Goal: Task Accomplishment & Management: Use online tool/utility

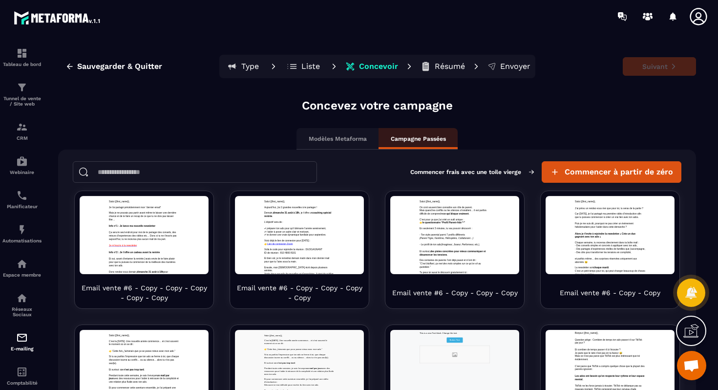
click at [453, 70] on p "Résumé" at bounding box center [450, 67] width 30 height 10
click at [244, 66] on p "Type" at bounding box center [250, 67] width 18 height 10
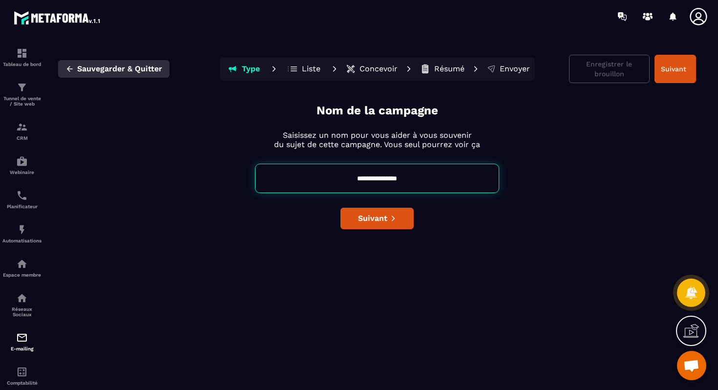
click at [94, 73] on span "Sauvegarder & Quitter" at bounding box center [119, 69] width 85 height 10
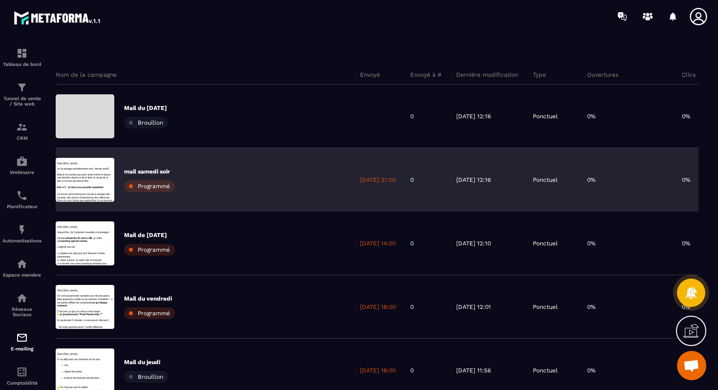
scroll to position [22, 0]
click at [211, 156] on div "mail [DATE] soir Programmé" at bounding box center [204, 181] width 297 height 64
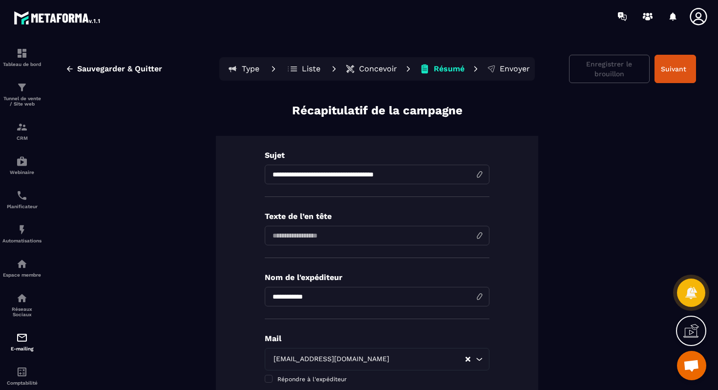
click at [372, 70] on p "Concevoir" at bounding box center [378, 69] width 38 height 10
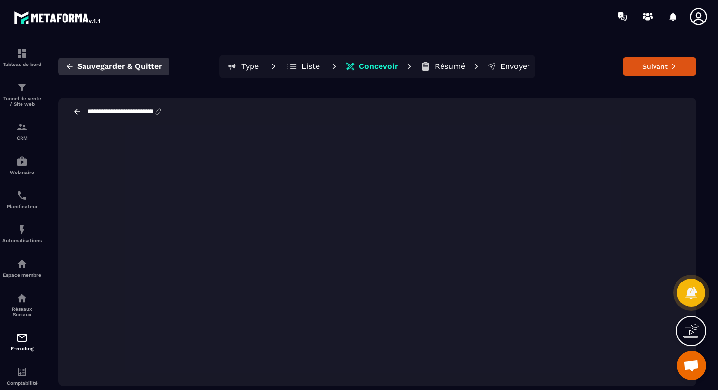
click at [132, 64] on span "Sauvegarder & Quitter" at bounding box center [119, 67] width 85 height 10
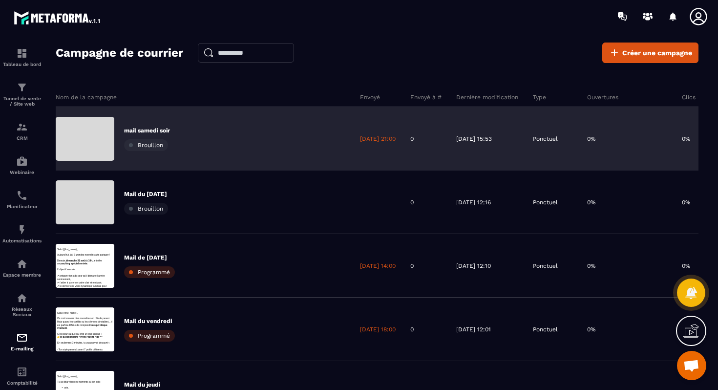
scroll to position [0, 0]
click at [170, 140] on div "mail [DATE] soir Brouillon" at bounding box center [147, 139] width 46 height 24
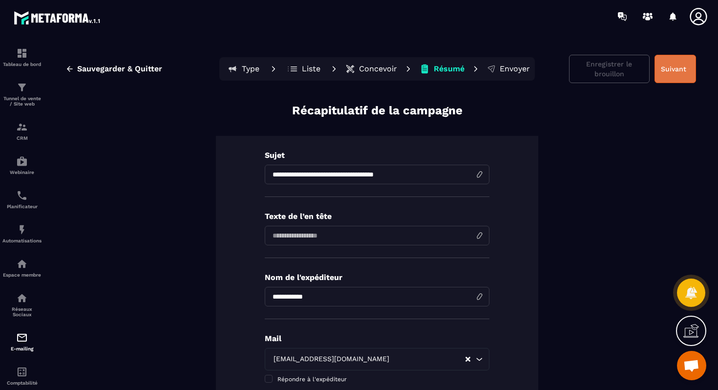
click at [680, 67] on button "Suivant" at bounding box center [676, 69] width 42 height 28
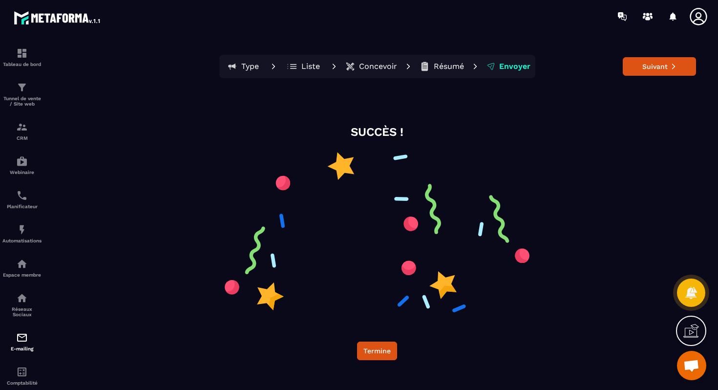
click at [680, 67] on button "Suivant" at bounding box center [659, 66] width 73 height 19
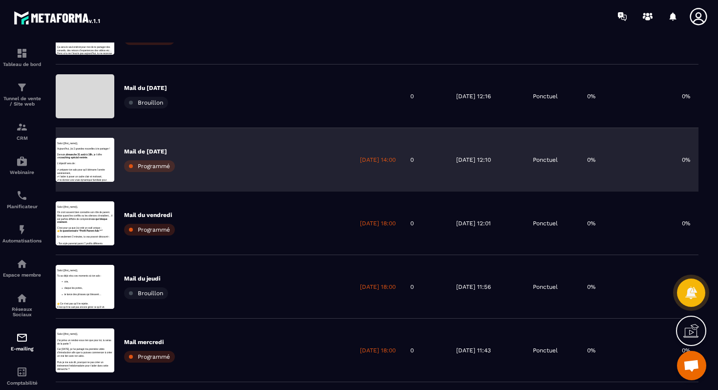
click at [169, 150] on p "Mail de [DATE]" at bounding box center [149, 152] width 51 height 8
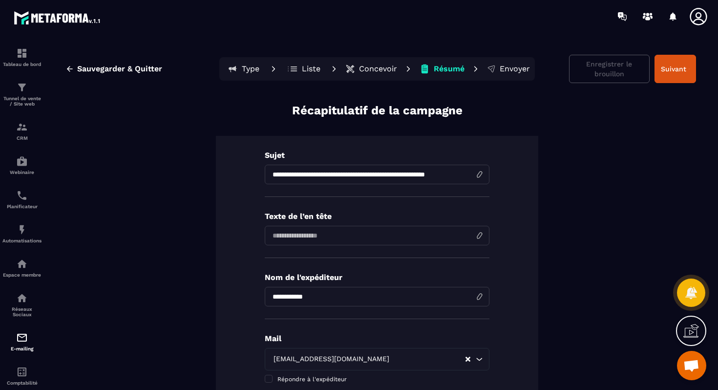
click at [370, 69] on p "Concevoir" at bounding box center [378, 69] width 38 height 10
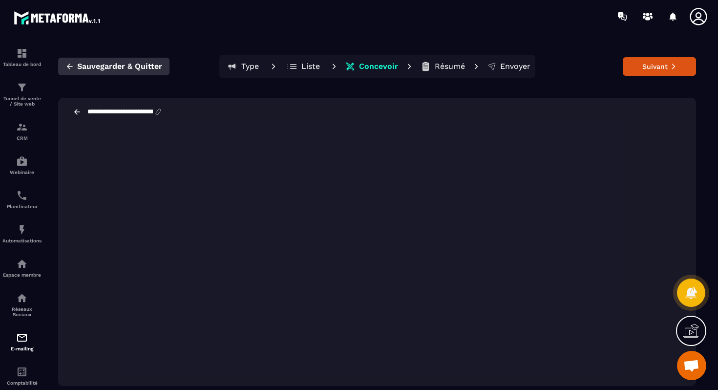
click at [68, 62] on icon "button" at bounding box center [69, 66] width 9 height 9
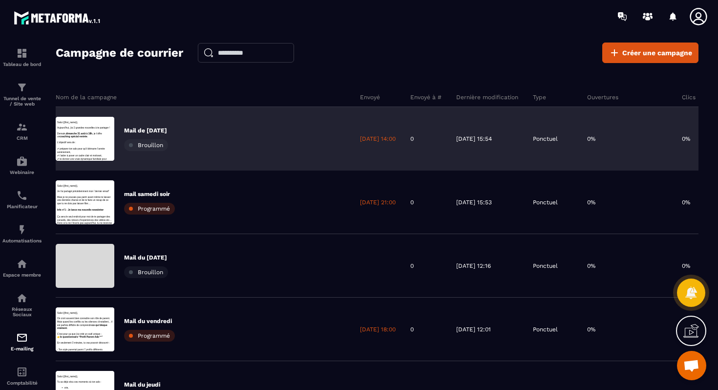
click at [173, 136] on div "Mail de [DATE] Brouillon" at bounding box center [204, 139] width 297 height 64
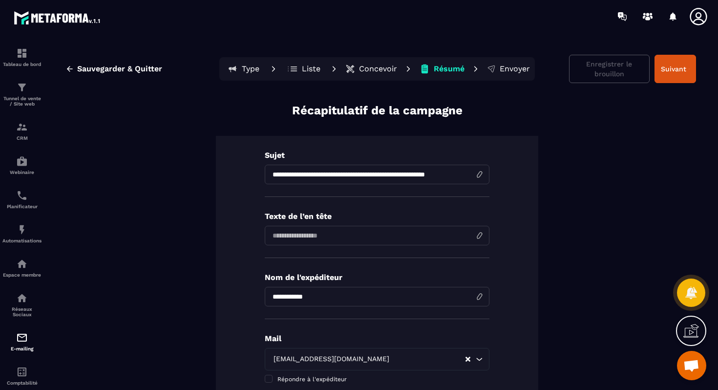
click at [251, 72] on p "Type" at bounding box center [251, 69] width 18 height 10
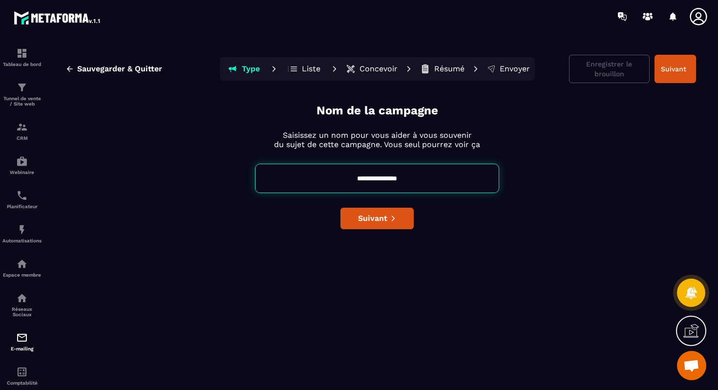
drag, startPoint x: 415, startPoint y: 179, endPoint x: 376, endPoint y: 181, distance: 39.1
click at [376, 181] on input "**********" at bounding box center [377, 178] width 244 height 29
type input "**********"
click at [399, 215] on button "Suivant" at bounding box center [377, 218] width 73 height 21
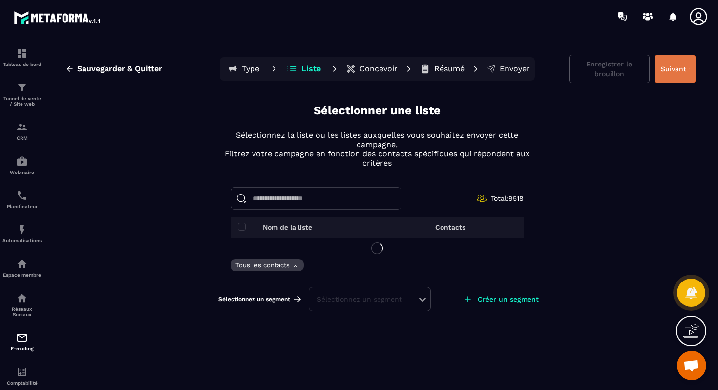
click at [679, 66] on button "Suivant" at bounding box center [676, 69] width 42 height 28
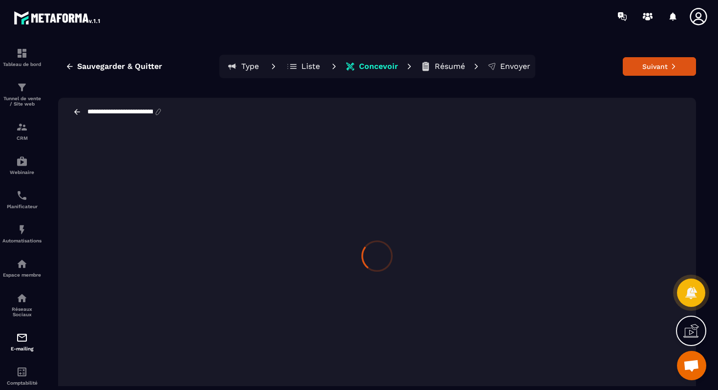
click at [676, 67] on icon at bounding box center [673, 66] width 7 height 7
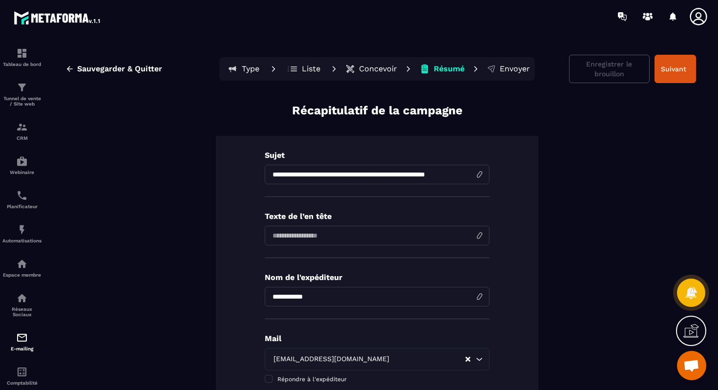
click at [676, 67] on button "Suivant" at bounding box center [676, 69] width 42 height 28
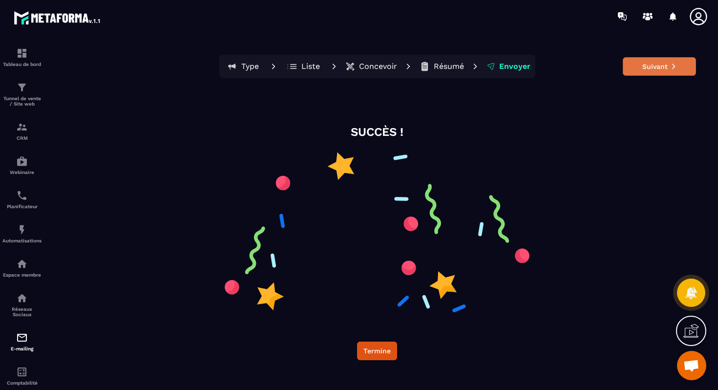
click at [675, 67] on icon at bounding box center [673, 66] width 7 height 7
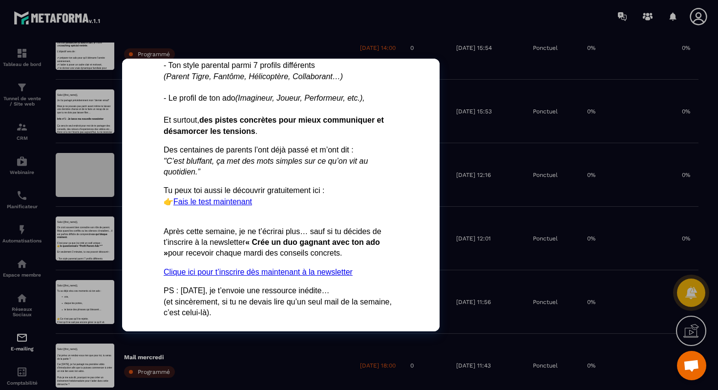
scroll to position [113, 0]
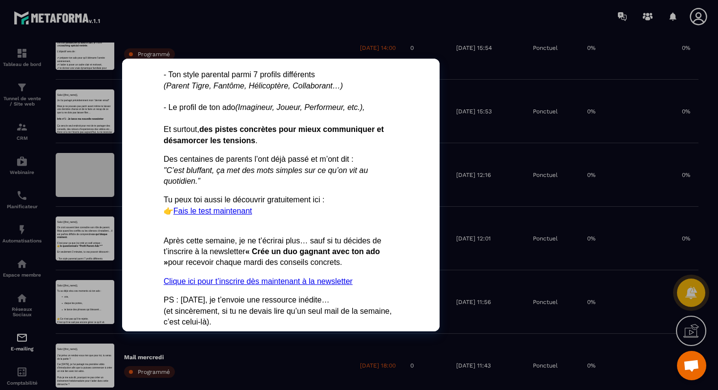
click at [114, 233] on div at bounding box center [85, 238] width 59 height 44
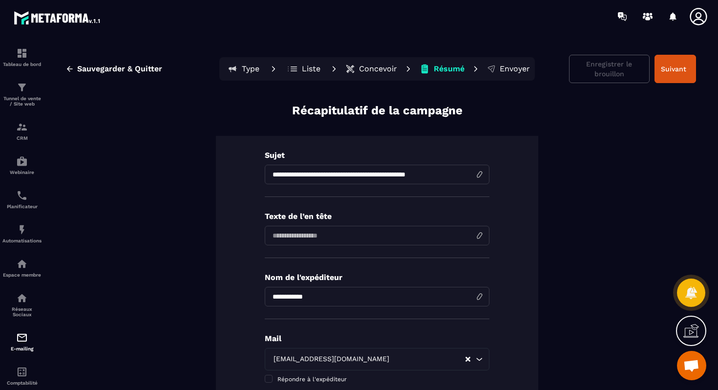
click at [372, 69] on p "Concevoir" at bounding box center [378, 69] width 38 height 10
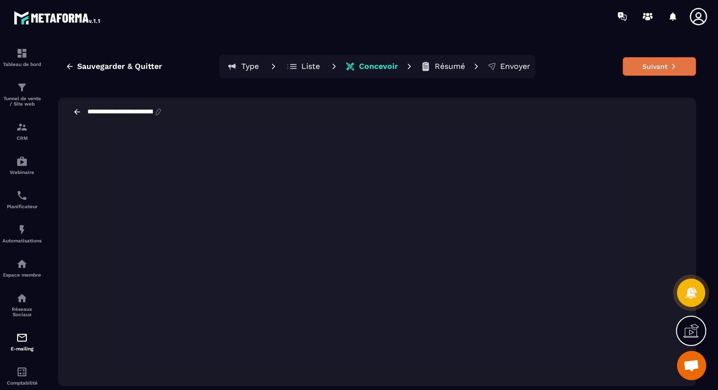
click at [665, 62] on button "Suivant" at bounding box center [659, 66] width 73 height 19
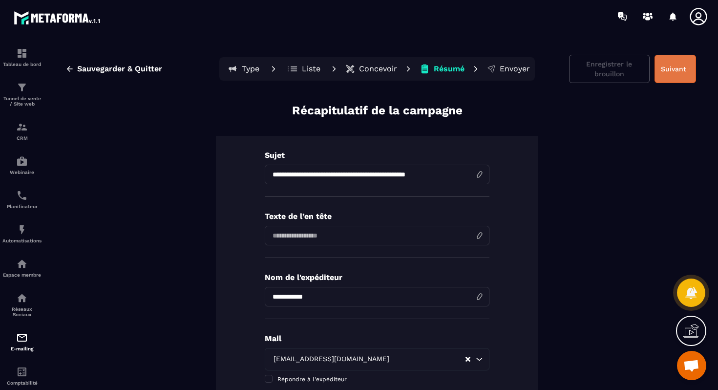
click at [665, 64] on button "Suivant" at bounding box center [676, 69] width 42 height 28
click at [665, 64] on div "Enregistrer le brouillon" at bounding box center [632, 69] width 127 height 28
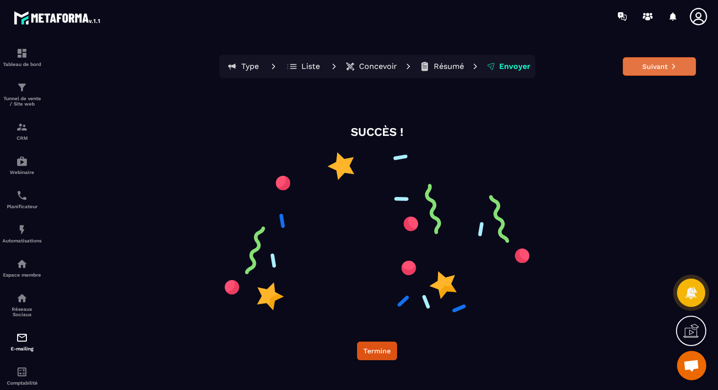
click at [670, 65] on icon at bounding box center [673, 66] width 7 height 7
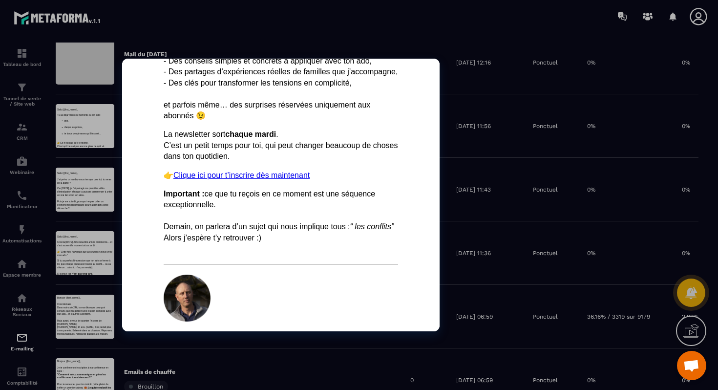
scroll to position [0, 0]
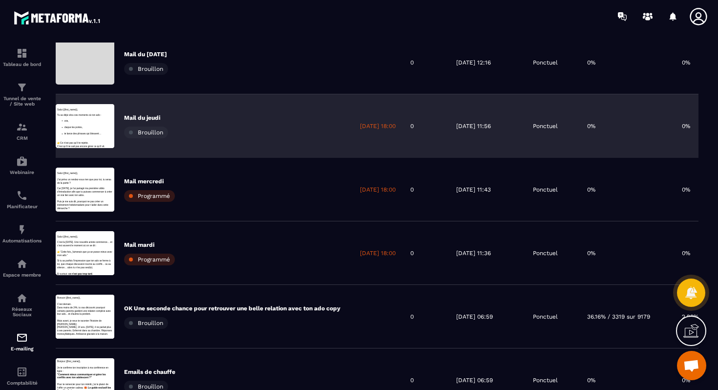
click at [494, 118] on div "[DATE] 11:56" at bounding box center [487, 126] width 77 height 64
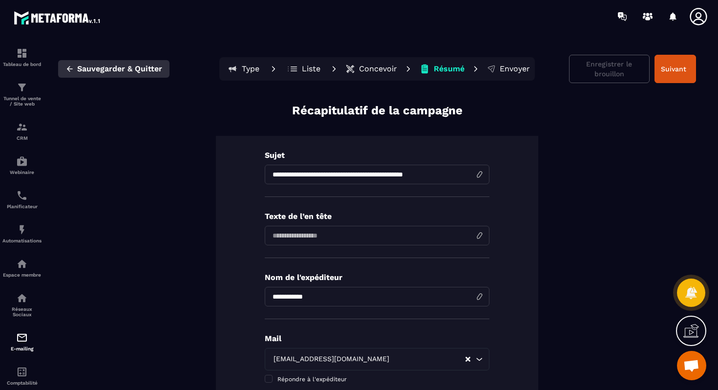
click at [69, 66] on icon "button" at bounding box center [70, 68] width 6 height 5
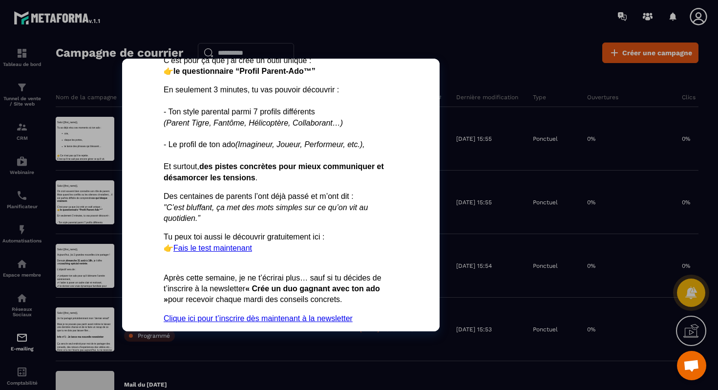
scroll to position [85, 0]
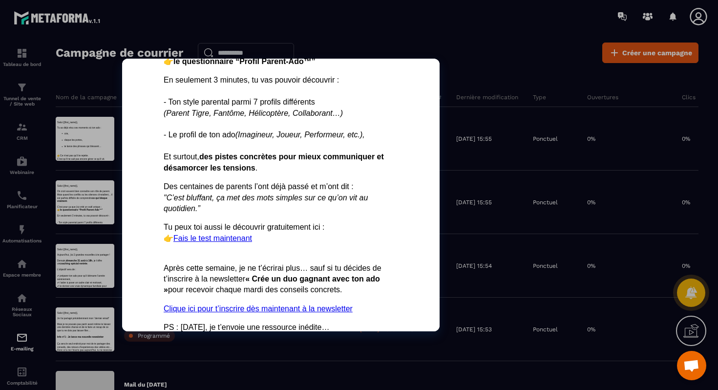
click at [206, 239] on link "Fais le test maintenant" at bounding box center [212, 238] width 79 height 8
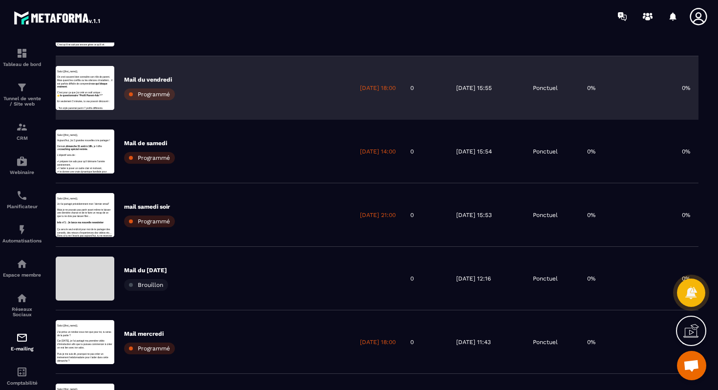
scroll to position [115, 0]
